Goal: Task Accomplishment & Management: Complete application form

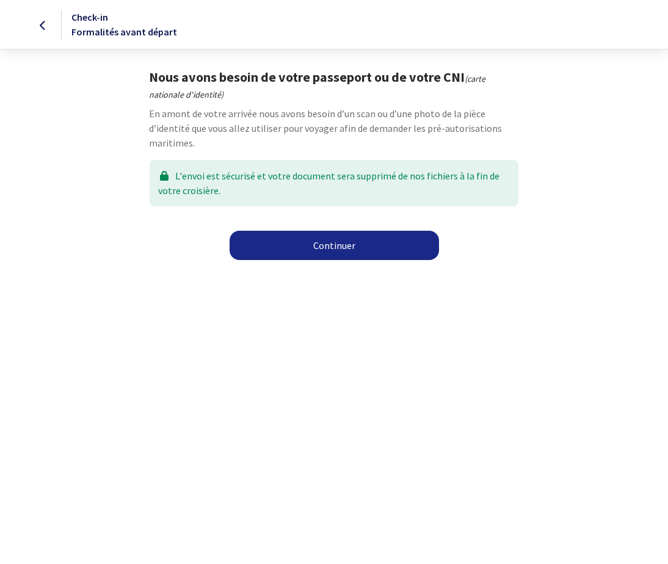
click at [333, 246] on link "Continuer" at bounding box center [333, 245] width 209 height 29
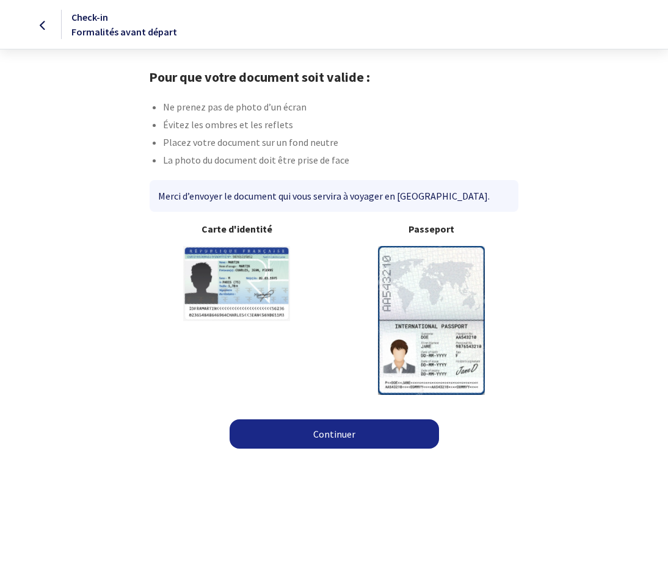
click at [336, 434] on link "Continuer" at bounding box center [333, 433] width 209 height 29
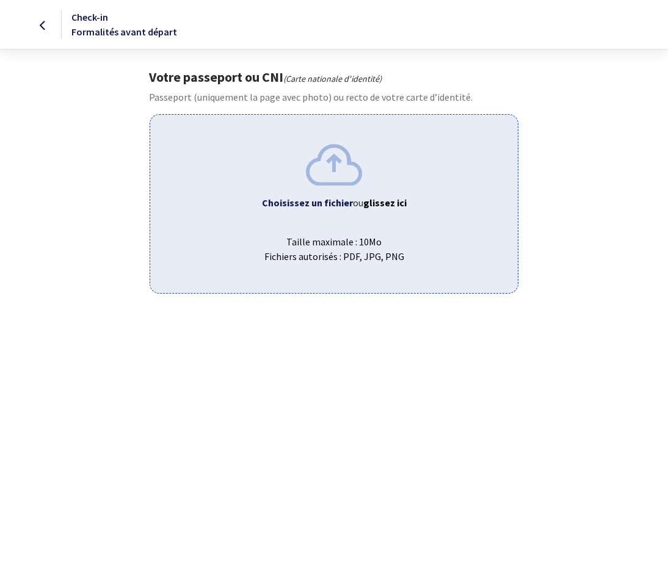
click at [337, 166] on img at bounding box center [334, 164] width 56 height 41
click at [380, 204] on b "glissez ici" at bounding box center [384, 202] width 43 height 12
drag, startPoint x: 388, startPoint y: 205, endPoint x: 433, endPoint y: 195, distance: 45.6
click at [433, 195] on span "Choisissez un fichier ou glissez ici" at bounding box center [334, 202] width 348 height 15
click at [285, 204] on b "Choisissez un fichier" at bounding box center [307, 202] width 91 height 12
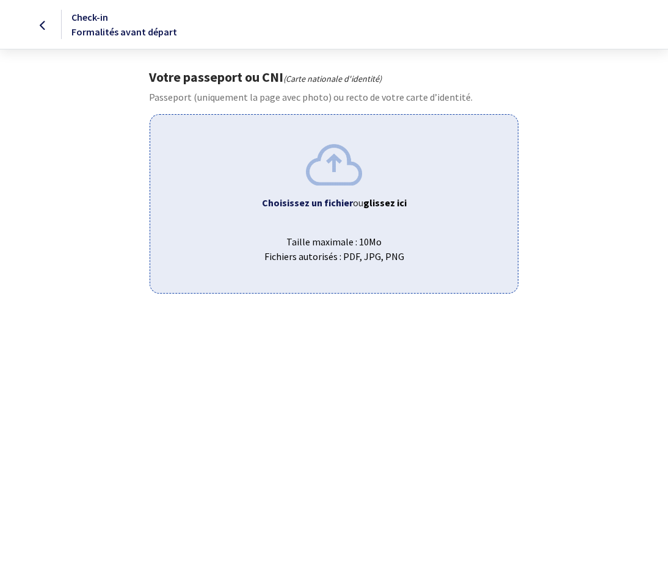
click at [40, 26] on icon at bounding box center [43, 26] width 7 height 1
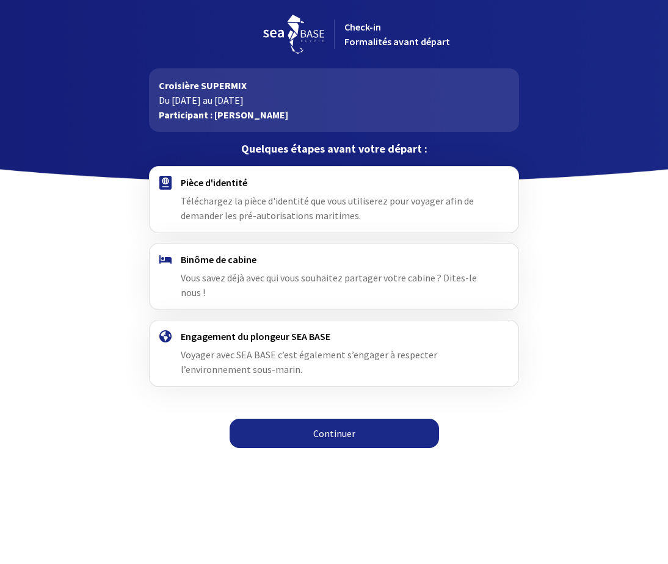
click at [321, 280] on span "Vous savez déjà avec qui vous souhaitez partager votre cabine ? Dites-le nous !" at bounding box center [329, 285] width 296 height 27
click at [320, 281] on span "Vous savez déjà avec qui vous souhaitez partager votre cabine ? Dites-le nous !" at bounding box center [329, 285] width 296 height 27
click at [162, 259] on img at bounding box center [165, 259] width 12 height 9
click at [489, 290] on div at bounding box center [502, 276] width 31 height 46
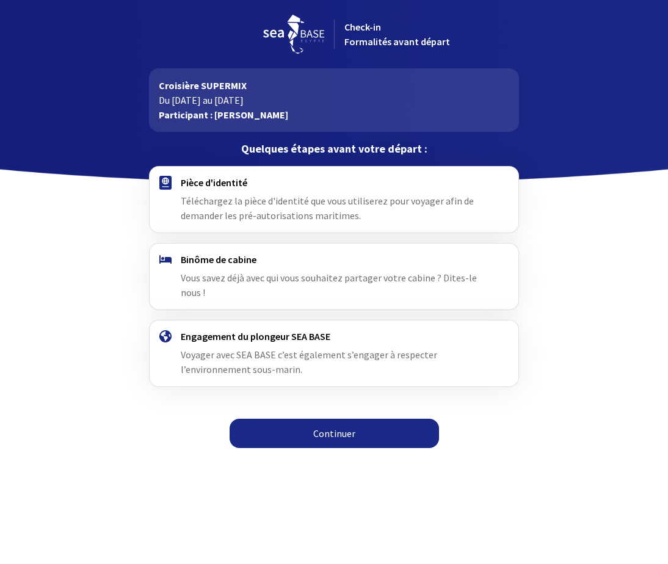
click at [330, 435] on link "Continuer" at bounding box center [333, 433] width 209 height 29
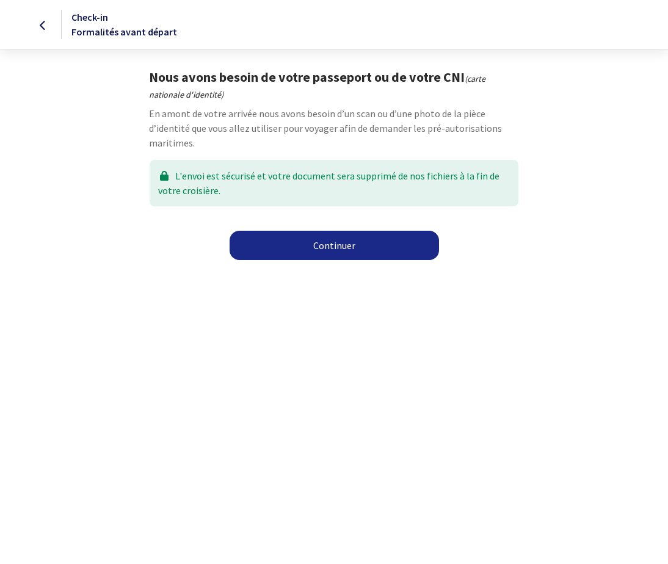
click at [325, 247] on link "Continuer" at bounding box center [333, 245] width 209 height 29
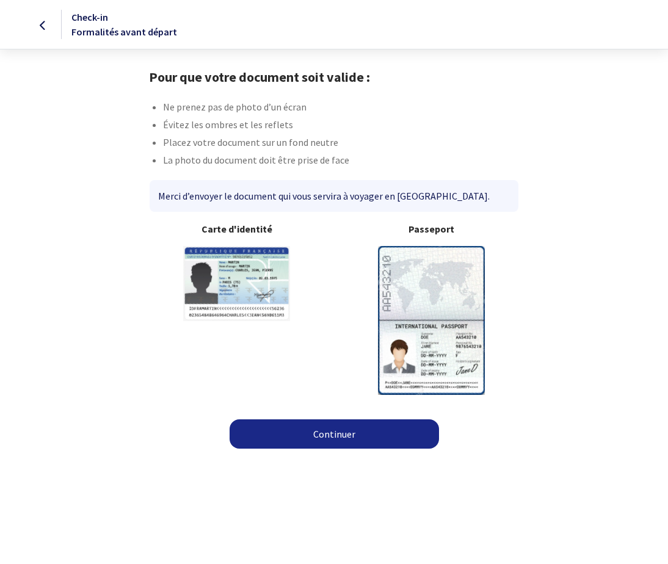
click at [416, 302] on img at bounding box center [431, 320] width 107 height 148
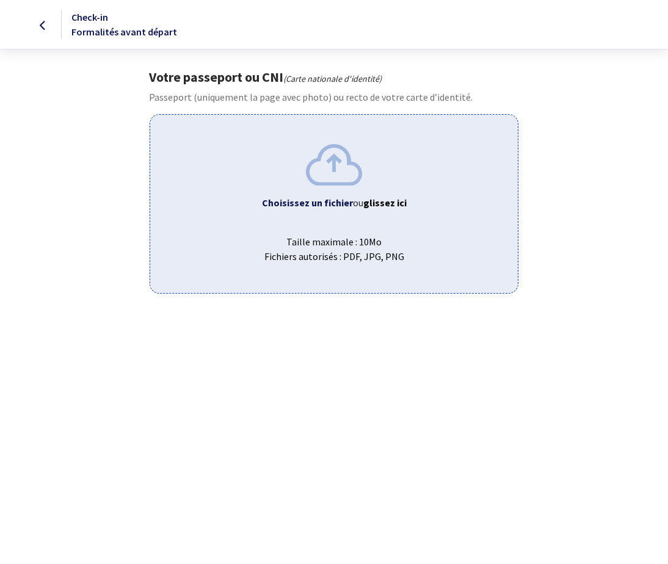
click at [429, 293] on html "Check-in Formalités avant départ Votre passeport ou CNI (Carte nationale d'iden…" at bounding box center [334, 146] width 668 height 293
click at [41, 26] on icon at bounding box center [43, 26] width 7 height 1
